Goal: Information Seeking & Learning: Learn about a topic

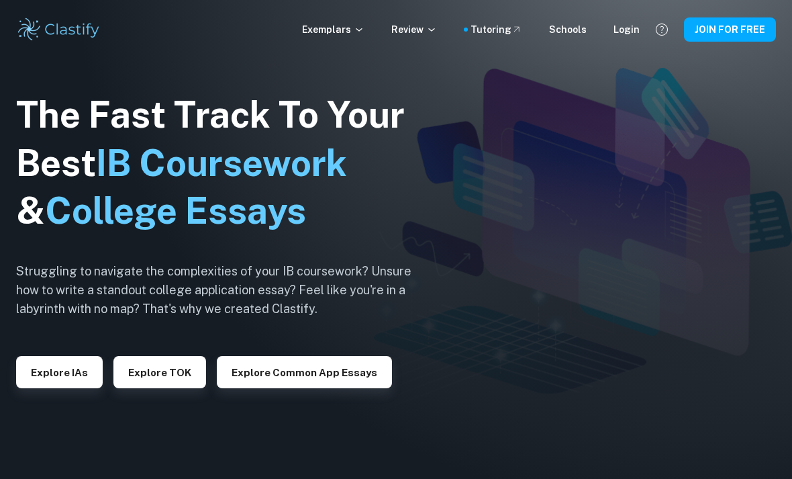
click at [359, 34] on p "Exemplars" at bounding box center [333, 29] width 62 height 15
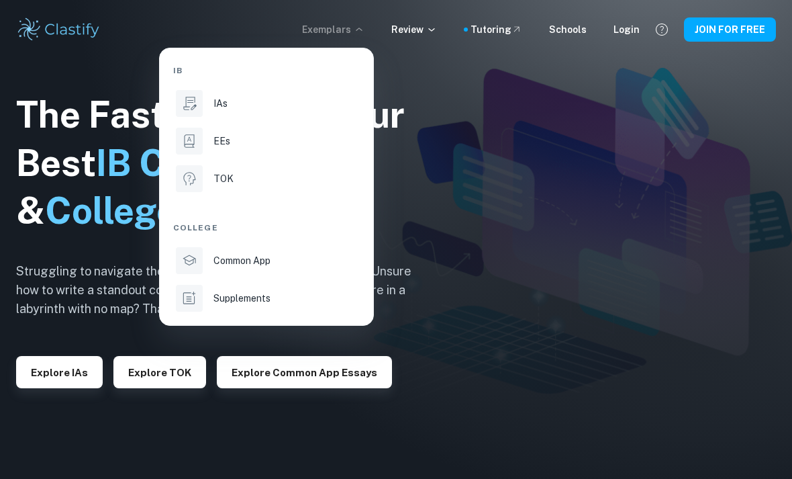
click at [265, 109] on div "IAs" at bounding box center [285, 103] width 144 height 15
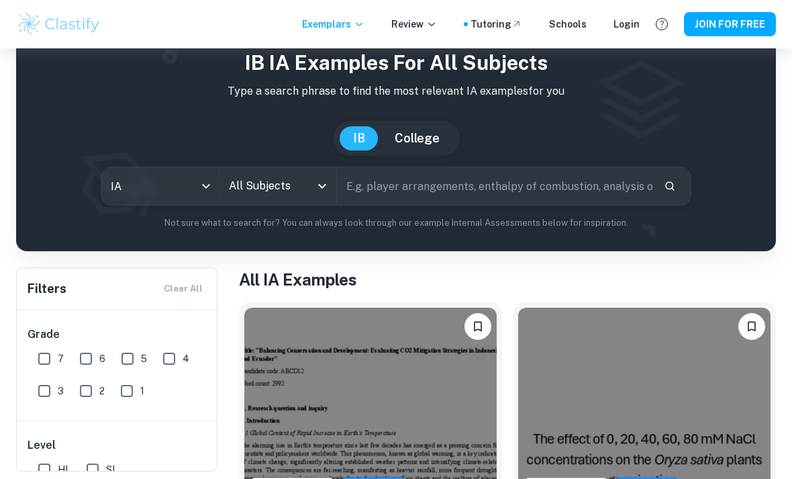
scroll to position [50, 0]
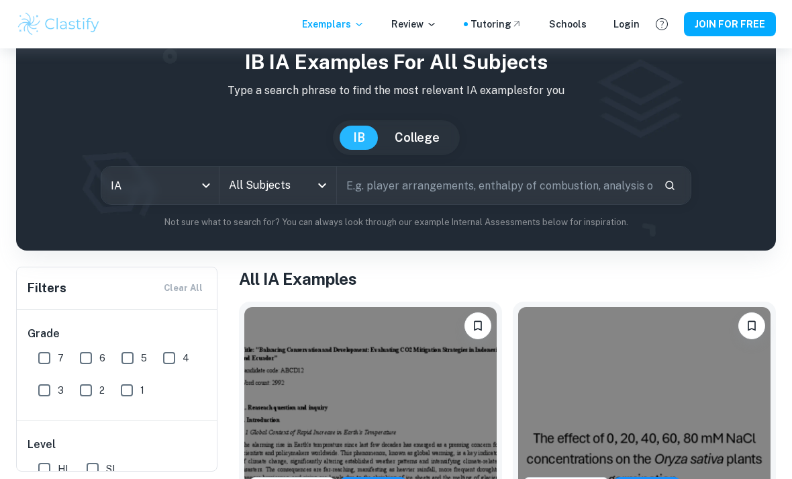
click at [566, 189] on input "text" at bounding box center [495, 185] width 316 height 38
click at [251, 189] on input "All Subjects" at bounding box center [268, 186] width 85 height 26
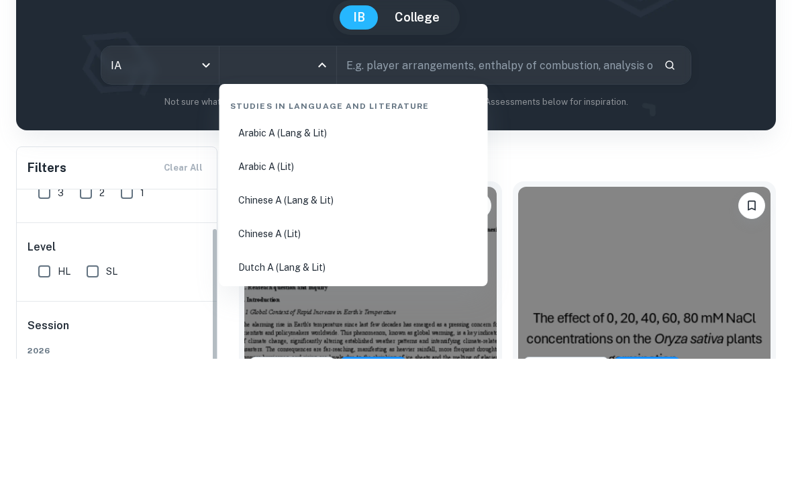
scroll to position [68, 0]
click at [520, 166] on input "text" at bounding box center [495, 185] width 316 height 38
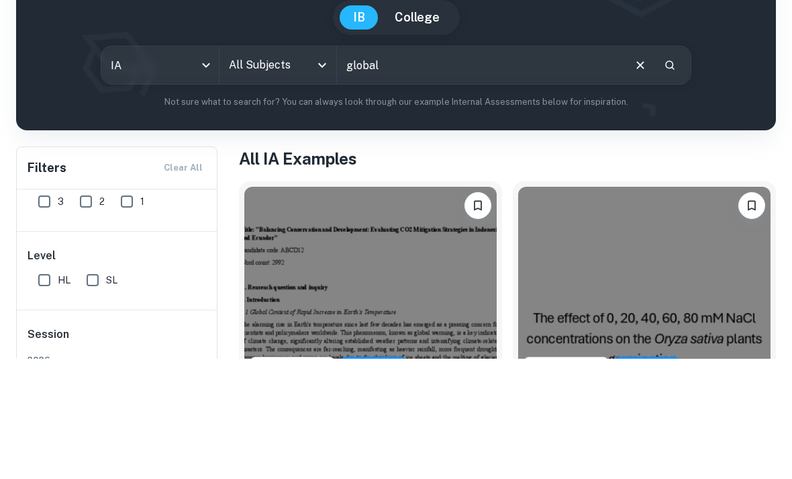
type input "global"
click at [653, 173] on button "Clear" at bounding box center [641, 186] width 26 height 26
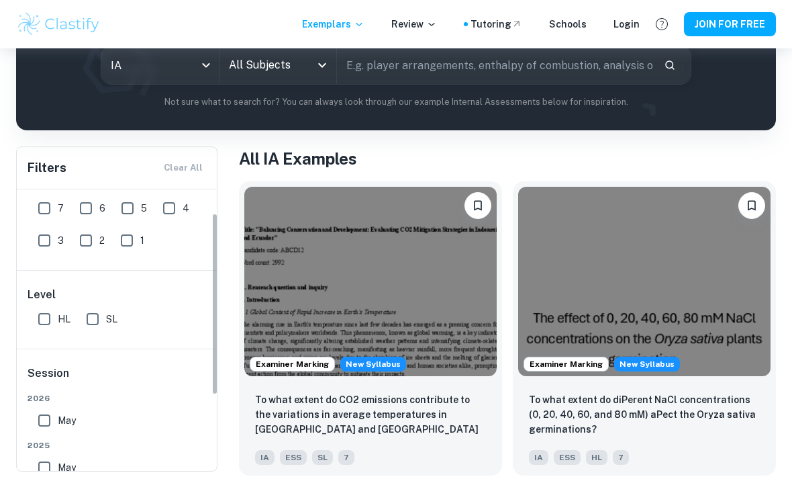
scroll to position [21, 0]
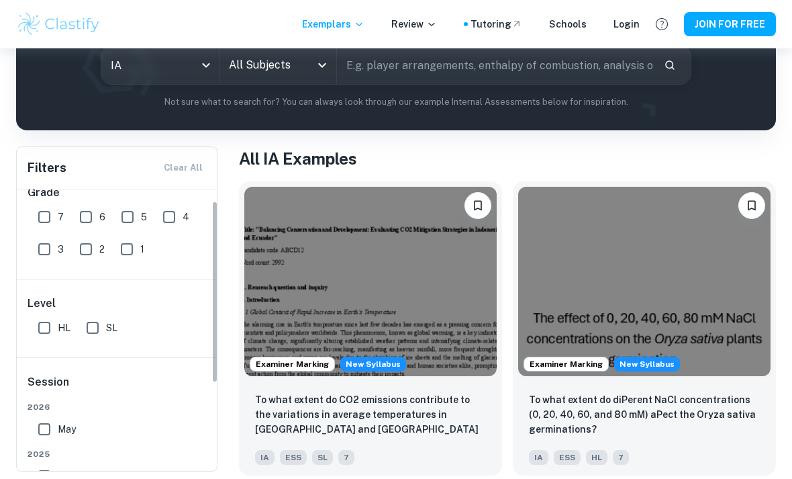
click at [205, 53] on body "We value your privacy We use cookies to enhance your browsing experience, serve…" at bounding box center [396, 117] width 792 height 479
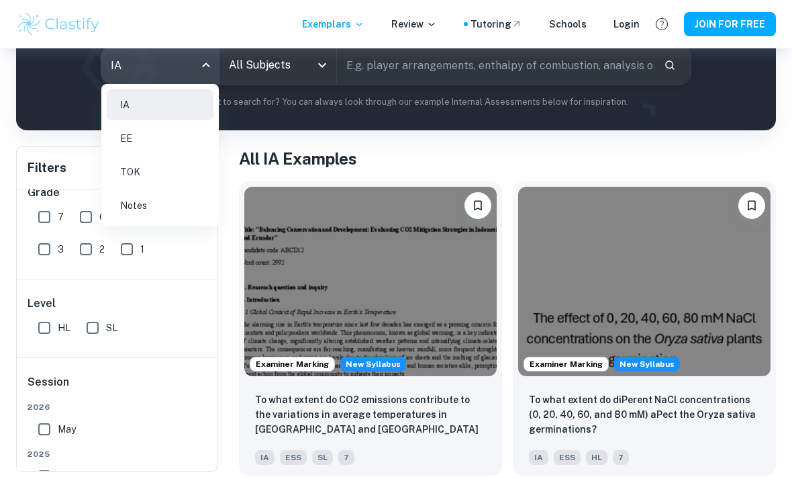
click at [294, 69] on div at bounding box center [396, 239] width 792 height 479
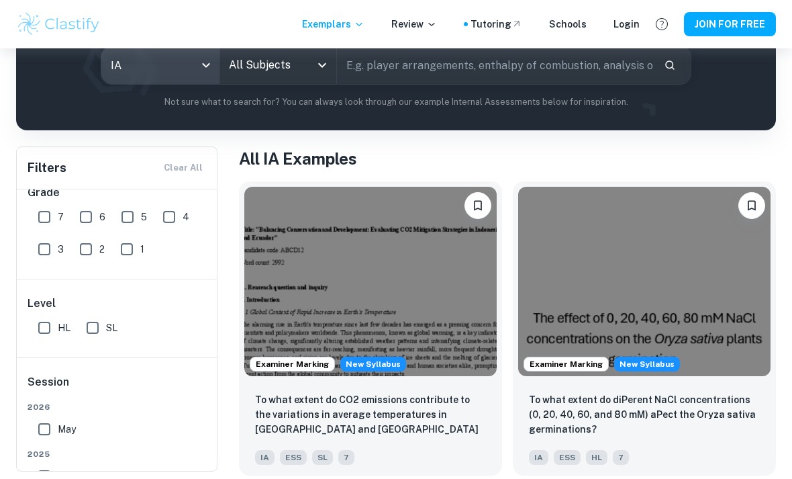
click at [97, 331] on input "SL" at bounding box center [92, 327] width 27 height 27
checkbox input "true"
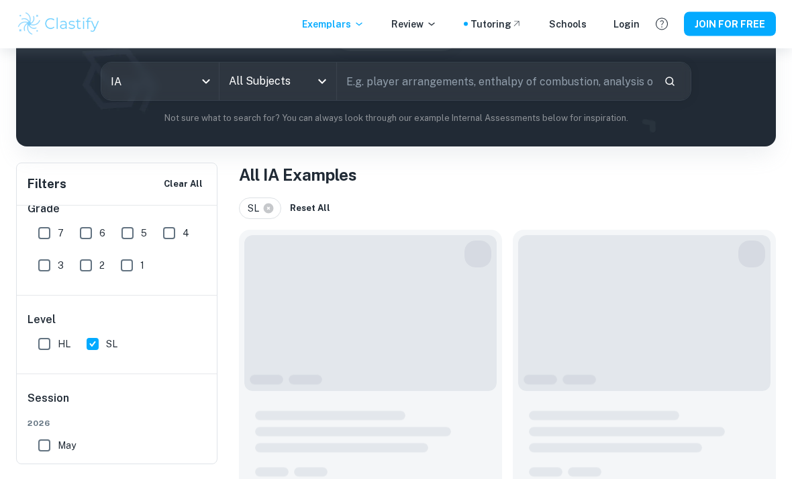
scroll to position [146, 0]
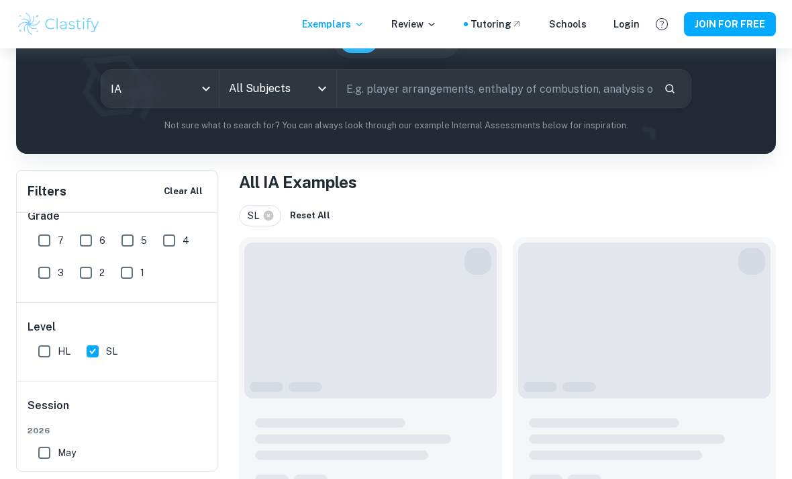
click at [309, 78] on input "All Subjects" at bounding box center [268, 89] width 85 height 26
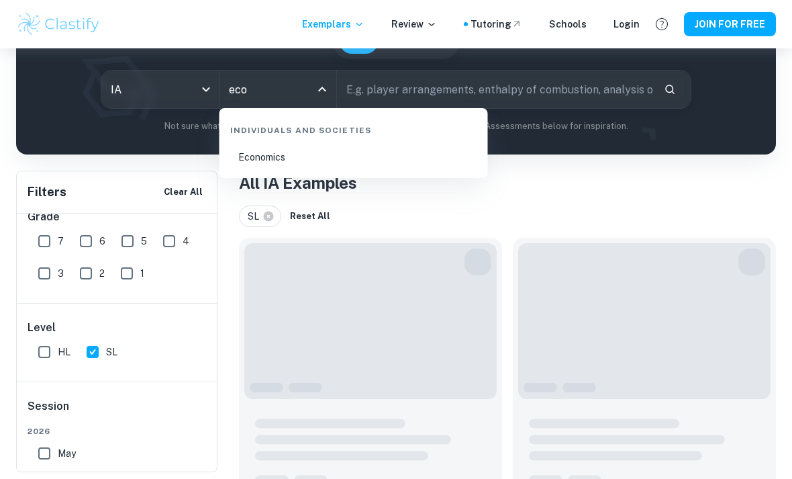
click at [348, 163] on li "Economics" at bounding box center [354, 157] width 258 height 31
type input "Economics"
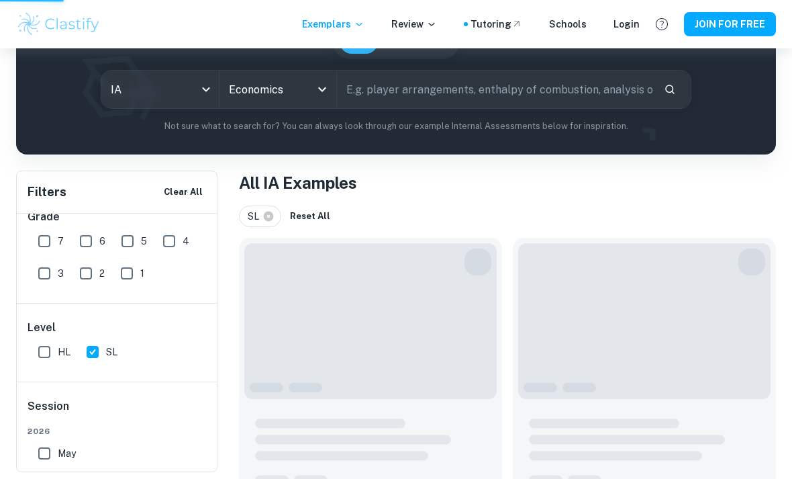
click at [504, 88] on input "text" at bounding box center [495, 89] width 316 height 38
type input "Globa"
